Goal: Check status

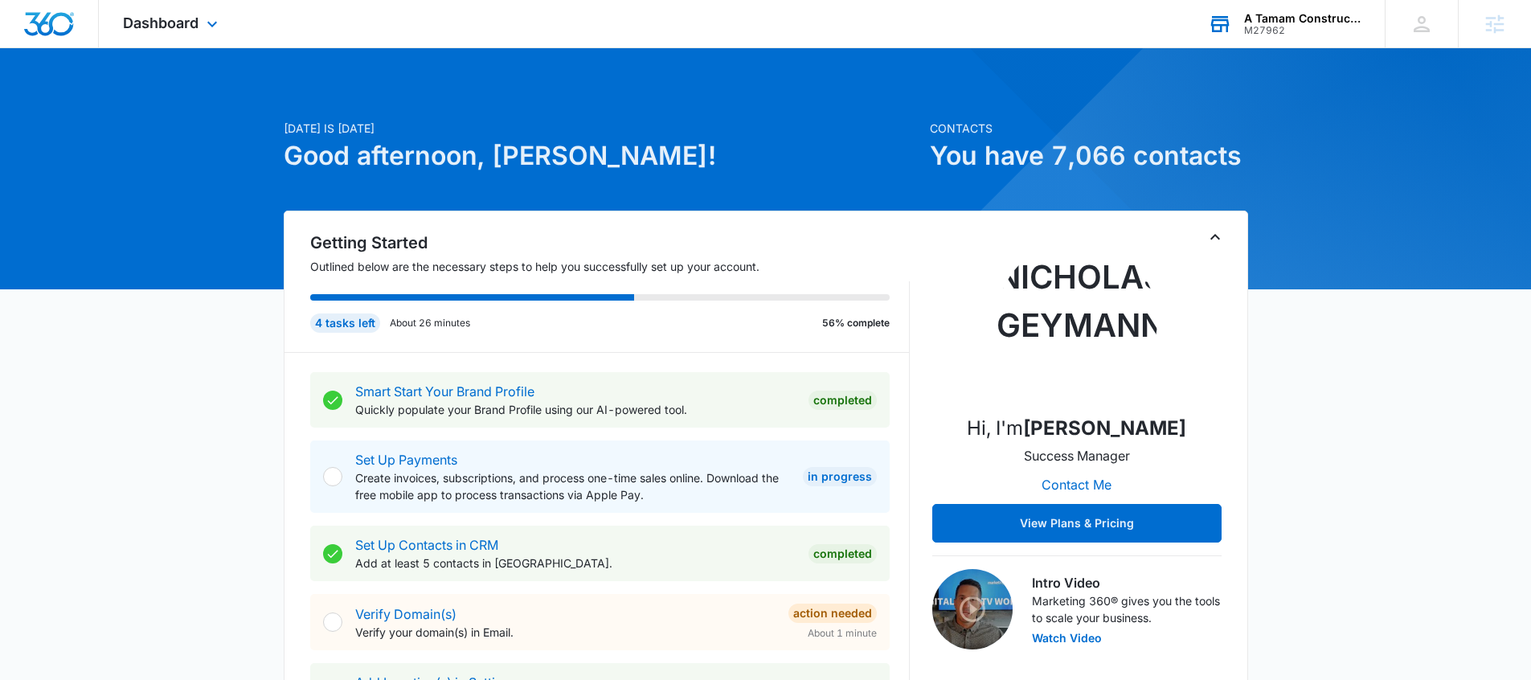
click at [1246, 23] on div "A Tamam Construction" at bounding box center [1302, 18] width 117 height 13
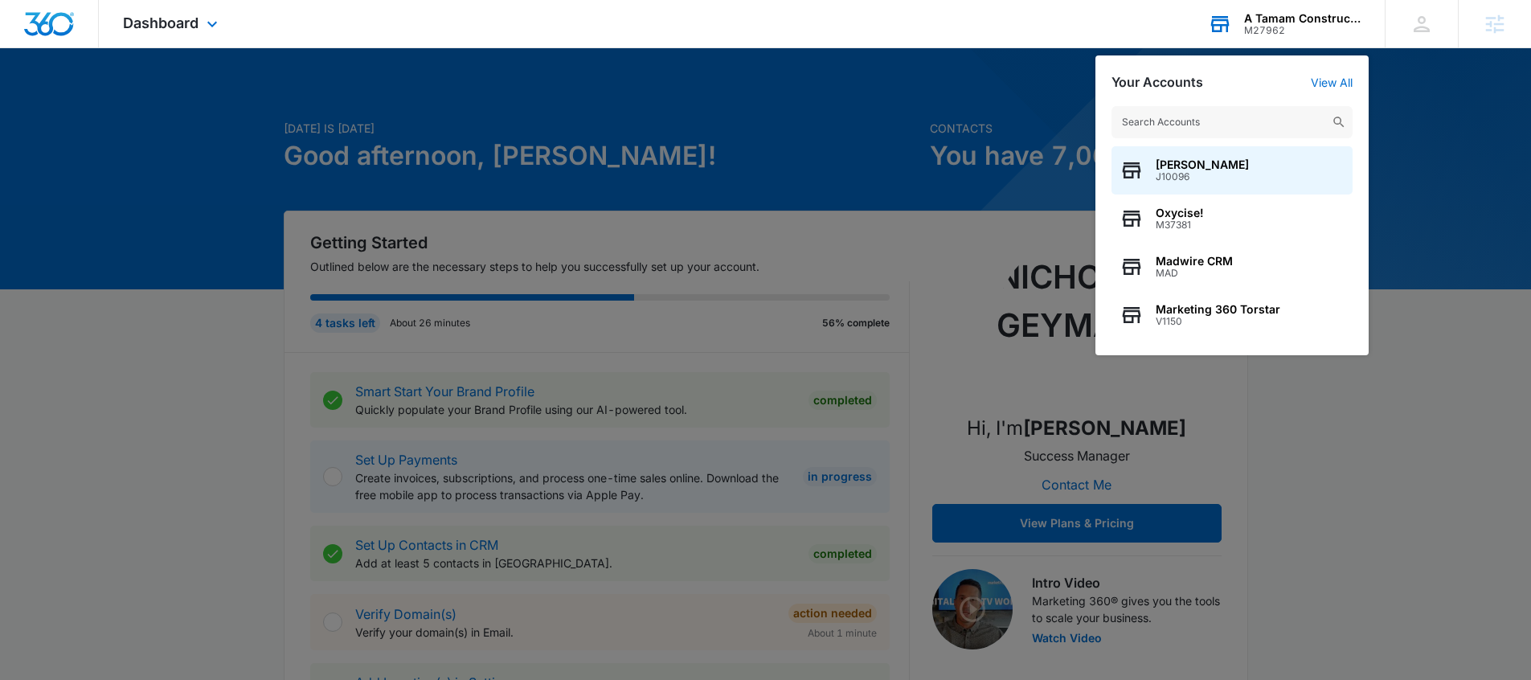
click at [1217, 125] on input "text" at bounding box center [1232, 122] width 241 height 32
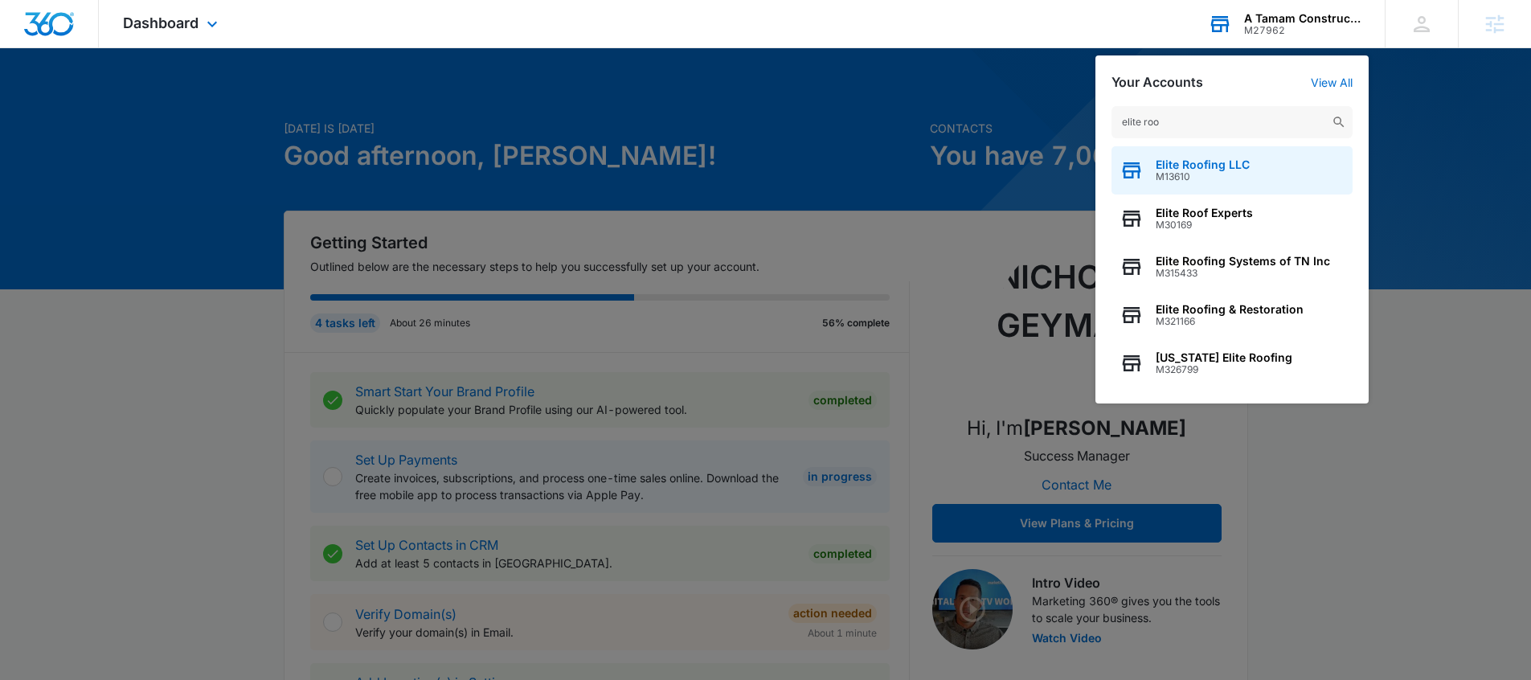
type input "elite roo"
click at [1228, 166] on span "Elite Roofing LLC" at bounding box center [1203, 164] width 94 height 13
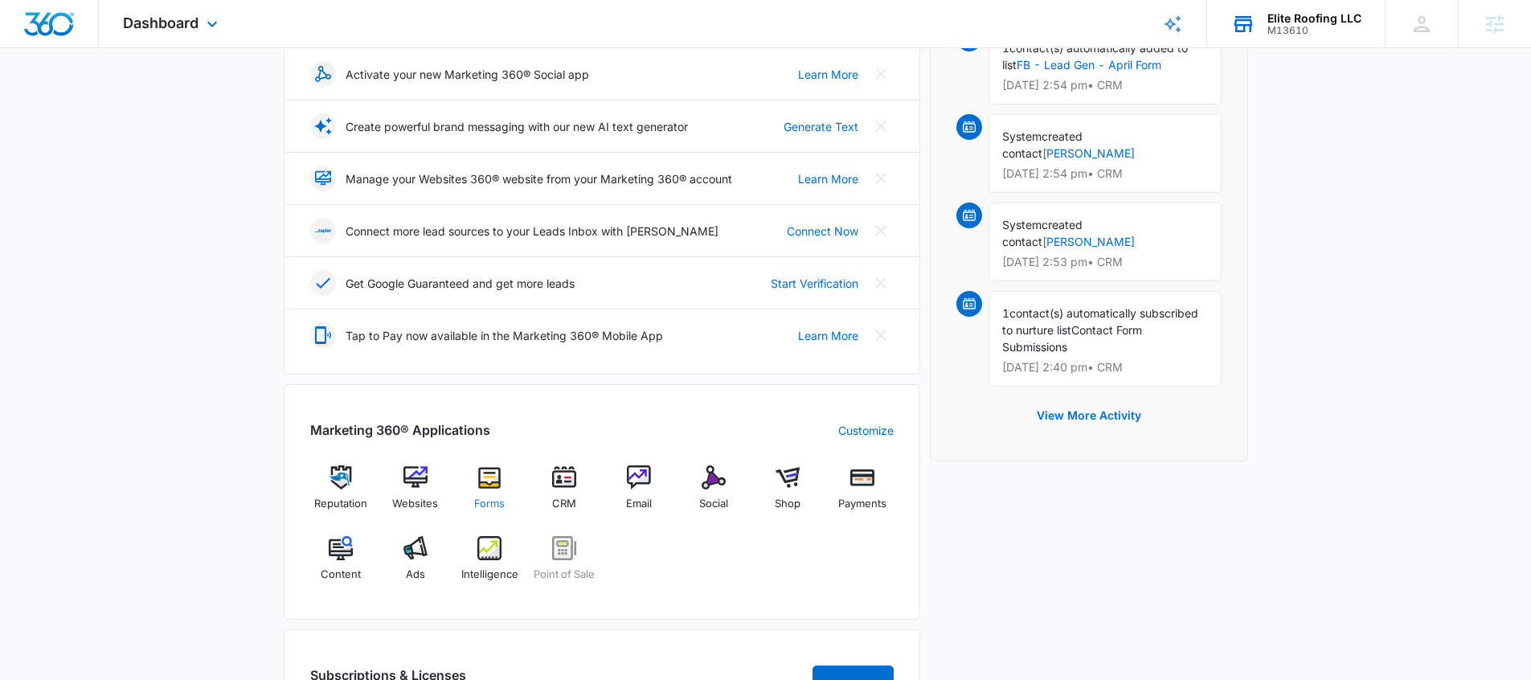
scroll to position [423, 0]
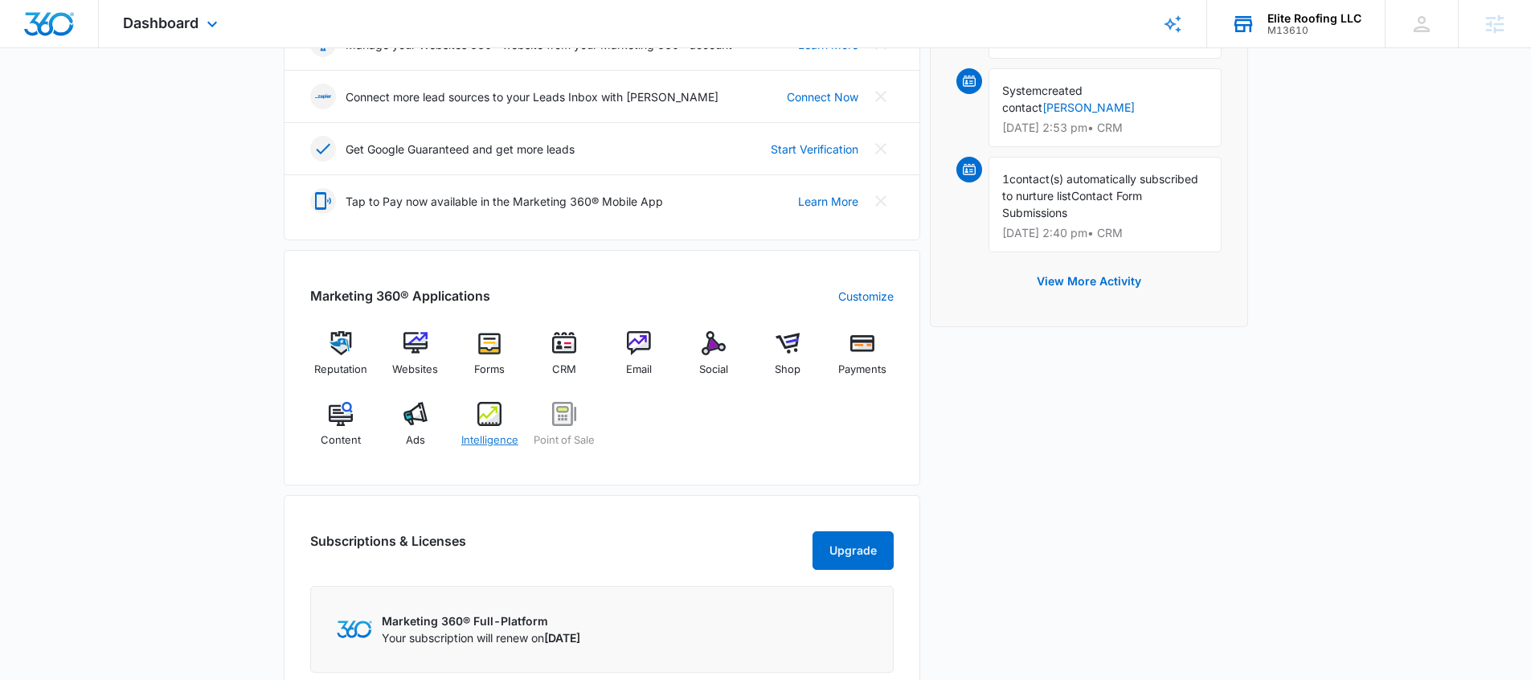
click at [493, 408] on img at bounding box center [489, 414] width 24 height 24
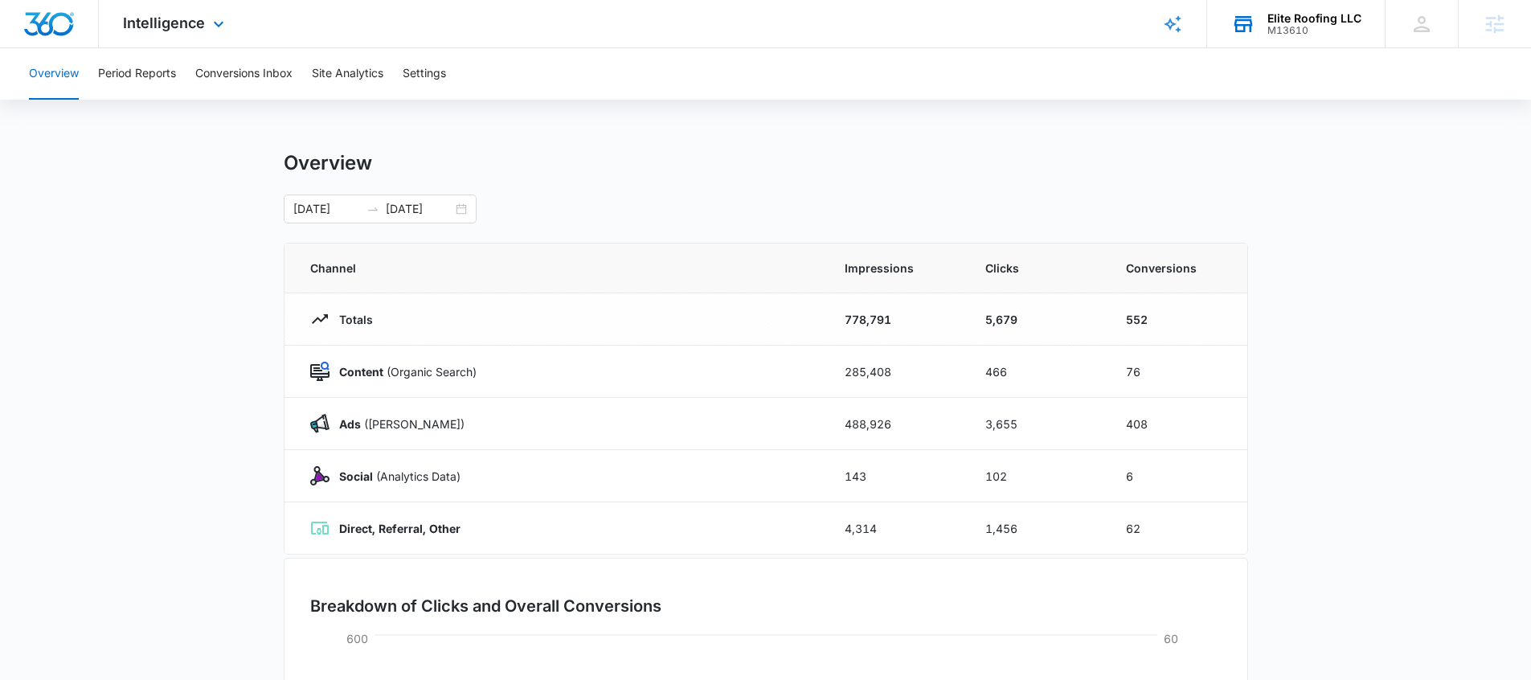
click at [633, 203] on div "[DATE] [DATE]" at bounding box center [766, 209] width 965 height 29
click at [463, 211] on div "[DATE] [DATE]" at bounding box center [380, 209] width 193 height 29
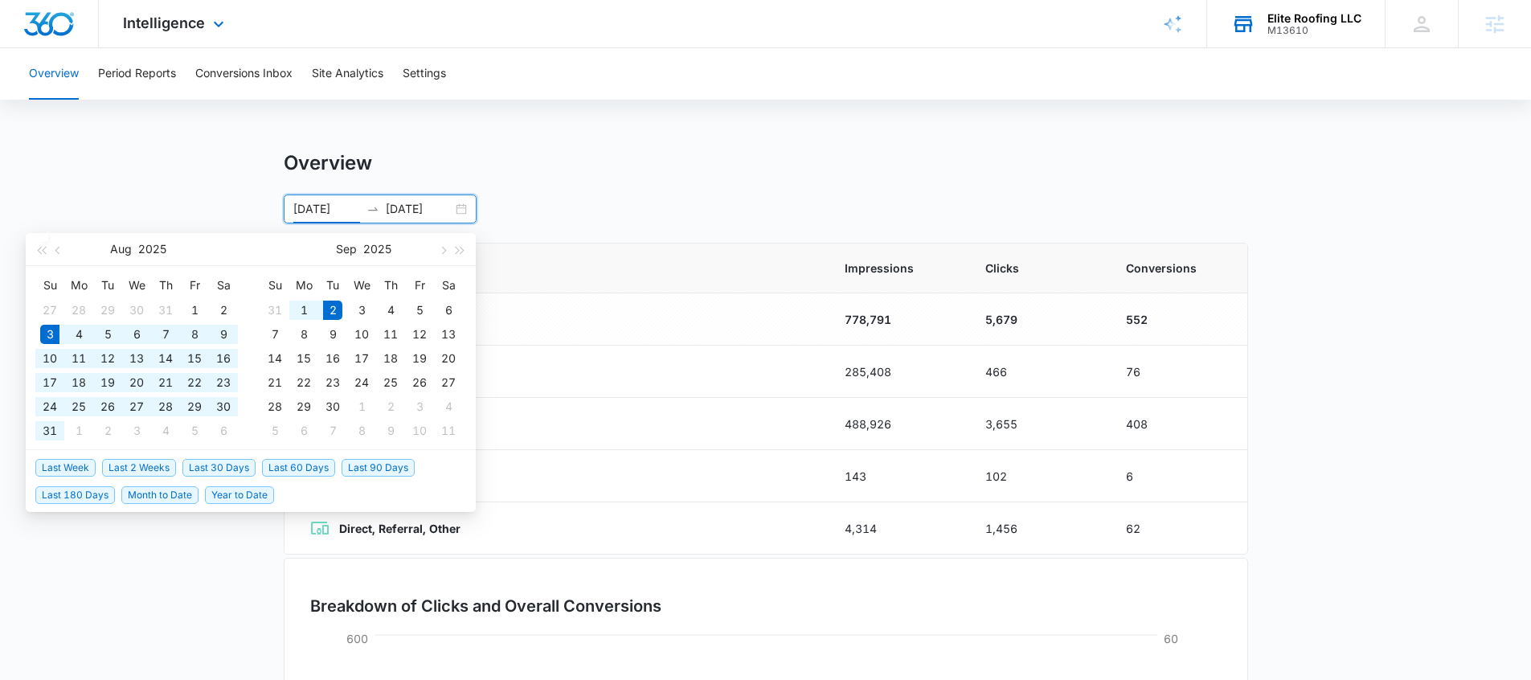
click at [463, 210] on div "[DATE] [DATE]" at bounding box center [380, 209] width 193 height 29
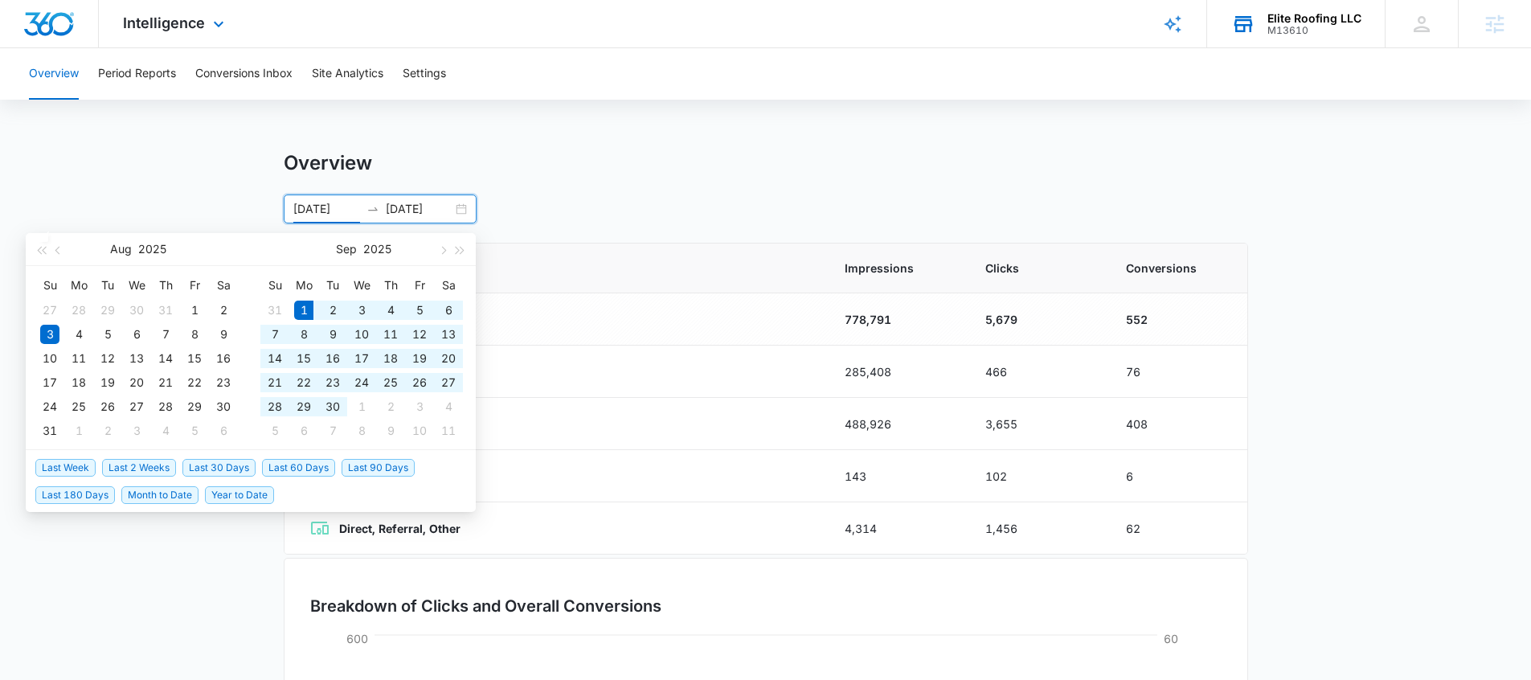
drag, startPoint x: 210, startPoint y: 473, endPoint x: 221, endPoint y: 466, distance: 13.0
click at [210, 473] on span "Last 30 Days" at bounding box center [218, 468] width 73 height 18
type input "[DATE]"
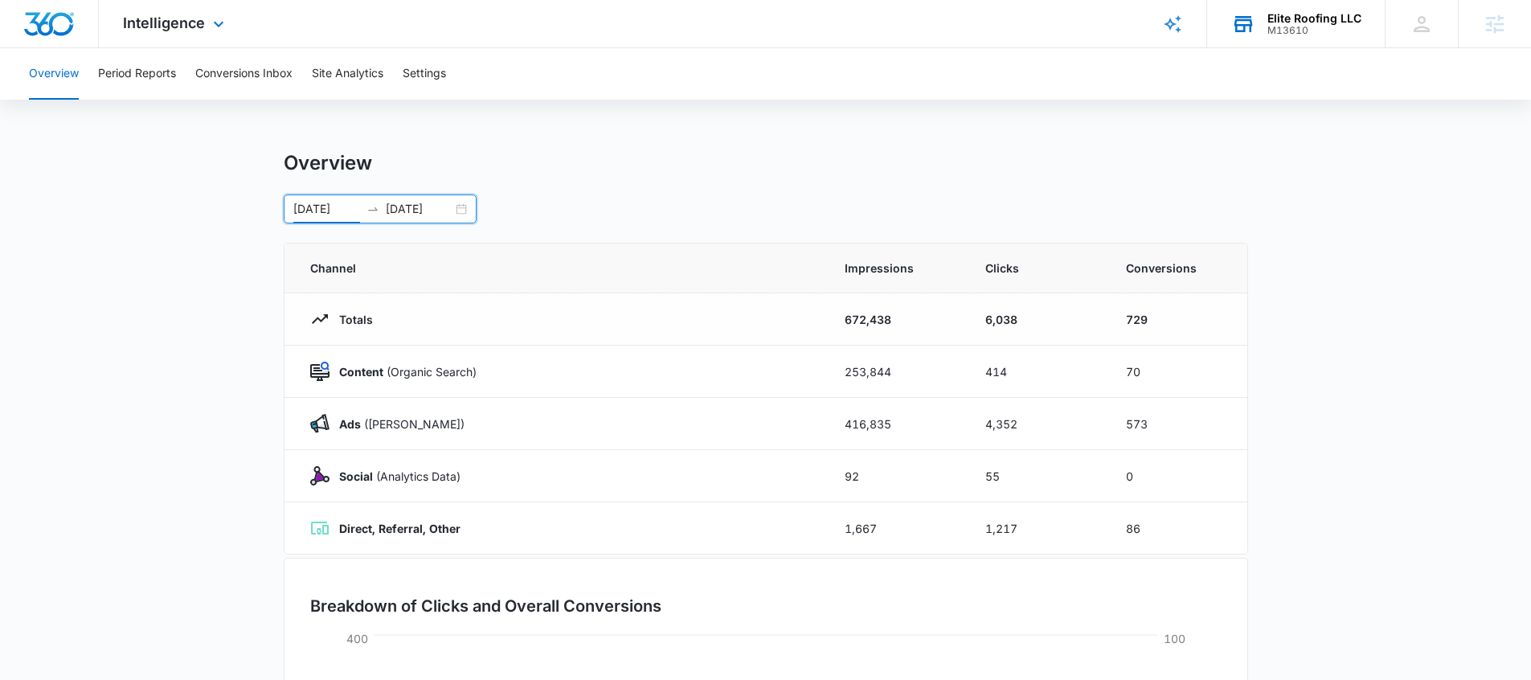
click at [1393, 309] on main "Overview [DATE] [DATE] [DATE] Su Mo Tu We Th Fr Sa 31 1 2 3 4 5 6 7 8 9 10 11 1…" at bounding box center [765, 573] width 1531 height 844
click at [157, 76] on button "Period Reports" at bounding box center [137, 73] width 78 height 51
